Goal: Task Accomplishment & Management: Manage account settings

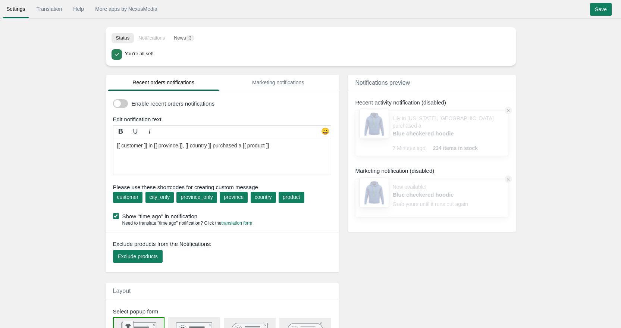
click at [88, 68] on body "Settings Translation Help More apps by NexusMedia • • • Save Translation Help M…" at bounding box center [310, 164] width 621 height 328
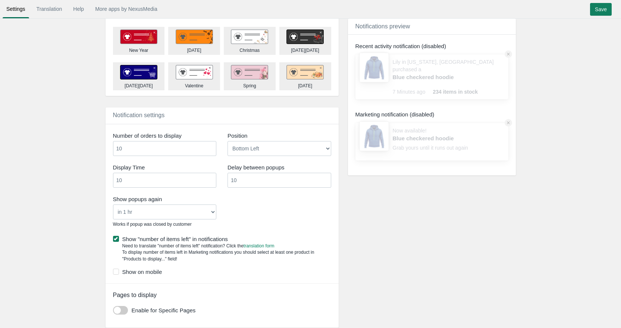
scroll to position [409, 0]
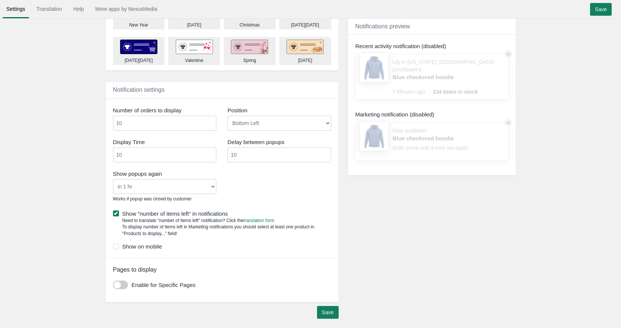
click at [121, 284] on span at bounding box center [120, 285] width 15 height 9
click at [113, 282] on input "checkbox" at bounding box center [113, 282] width 0 height 0
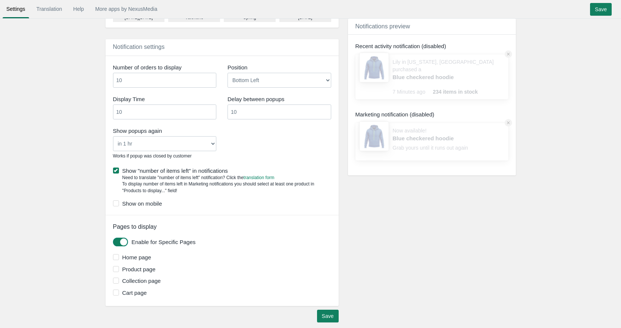
scroll to position [455, 0]
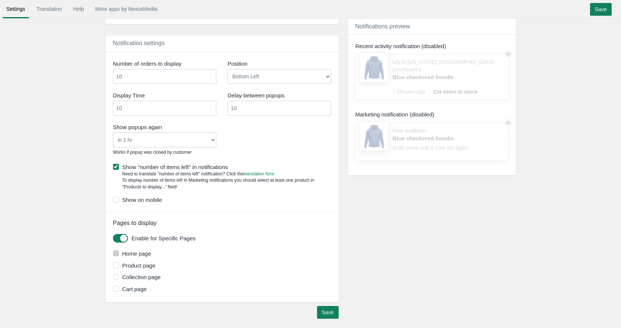
click at [116, 257] on label "Home page" at bounding box center [223, 254] width 220 height 8
click at [151, 251] on input "Home page" at bounding box center [151, 251] width 0 height 0
click at [118, 266] on span at bounding box center [116, 265] width 6 height 6
click at [156, 263] on input "Product page" at bounding box center [156, 263] width 0 height 0
click at [117, 275] on span at bounding box center [116, 277] width 6 height 6
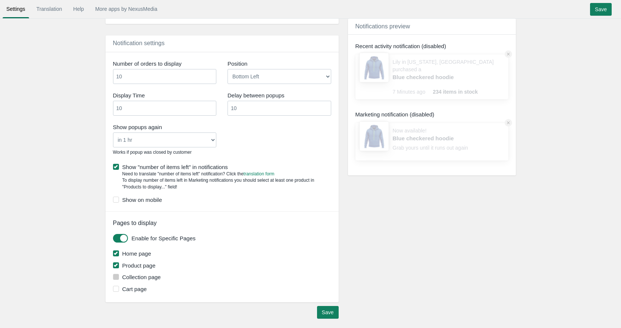
click at [161, 275] on input "Collection page" at bounding box center [161, 275] width 0 height 0
click at [118, 291] on span at bounding box center [116, 289] width 6 height 6
click at [147, 287] on input "Cart page" at bounding box center [147, 287] width 0 height 0
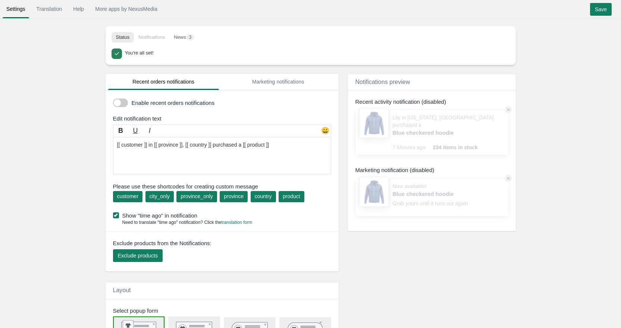
scroll to position [0, 0]
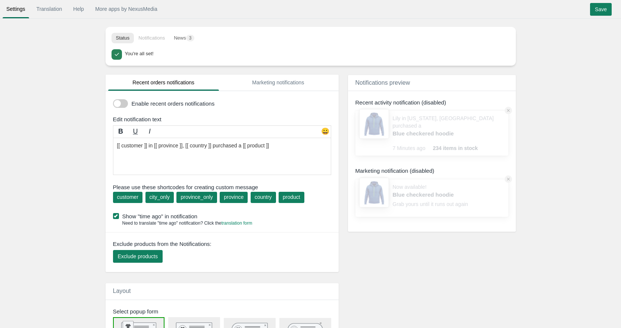
click at [153, 37] on li "Notifications" at bounding box center [151, 38] width 35 height 10
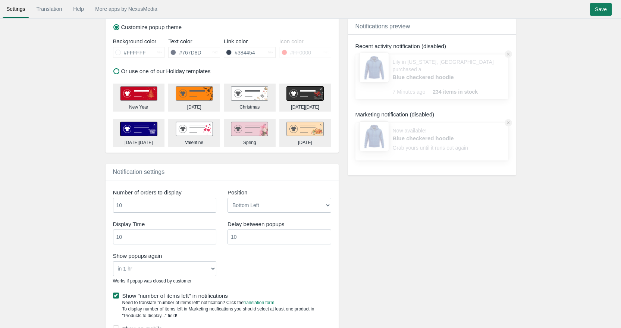
scroll to position [409, 0]
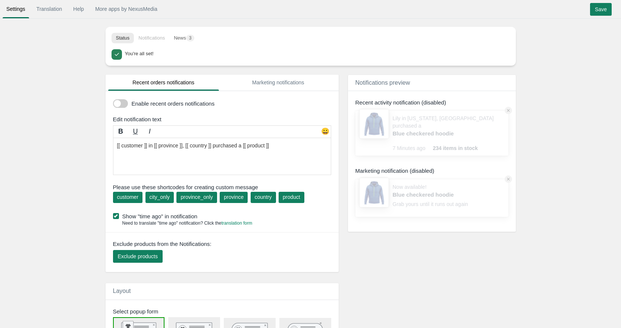
click at [113, 54] on span at bounding box center [116, 54] width 7 height 7
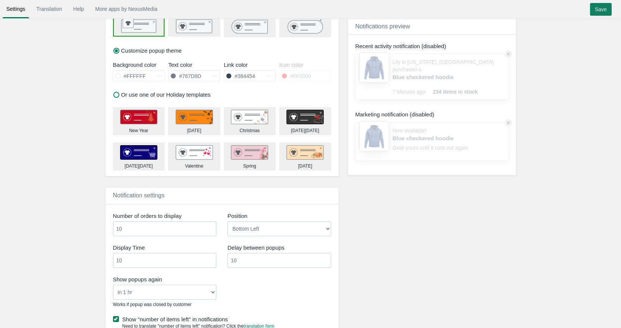
scroll to position [409, 0]
